Goal: Information Seeking & Learning: Learn about a topic

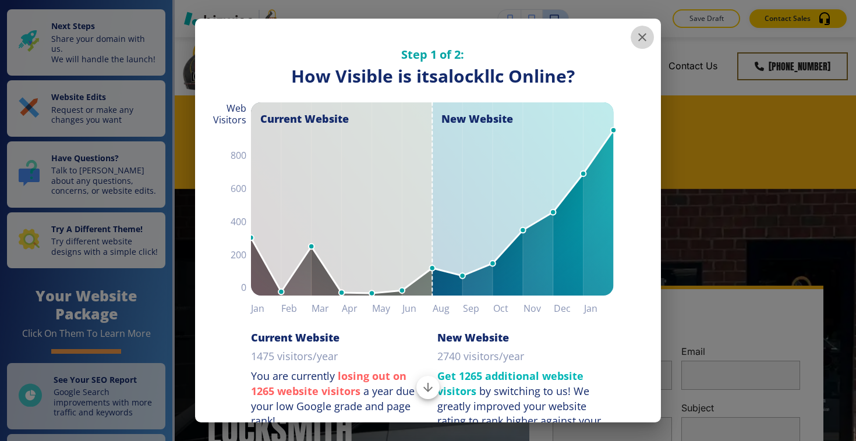
click at [640, 41] on icon "button" at bounding box center [642, 37] width 14 height 14
click at [641, 36] on icon "button" at bounding box center [642, 37] width 8 height 8
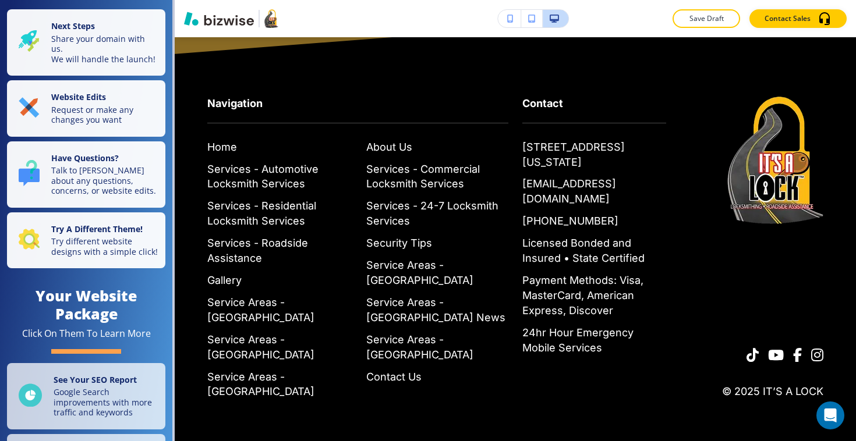
scroll to position [7542, 0]
